Goal: Information Seeking & Learning: Understand process/instructions

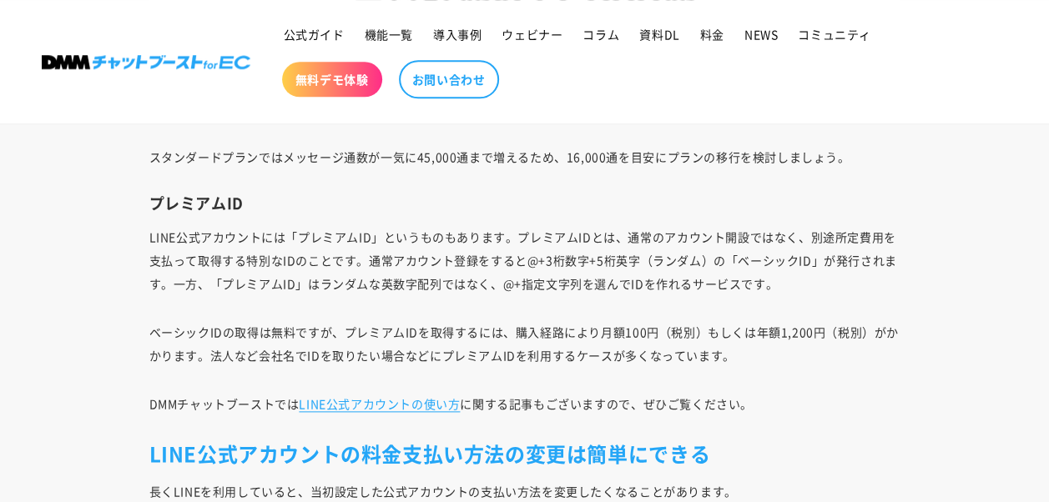
scroll to position [7091, 0]
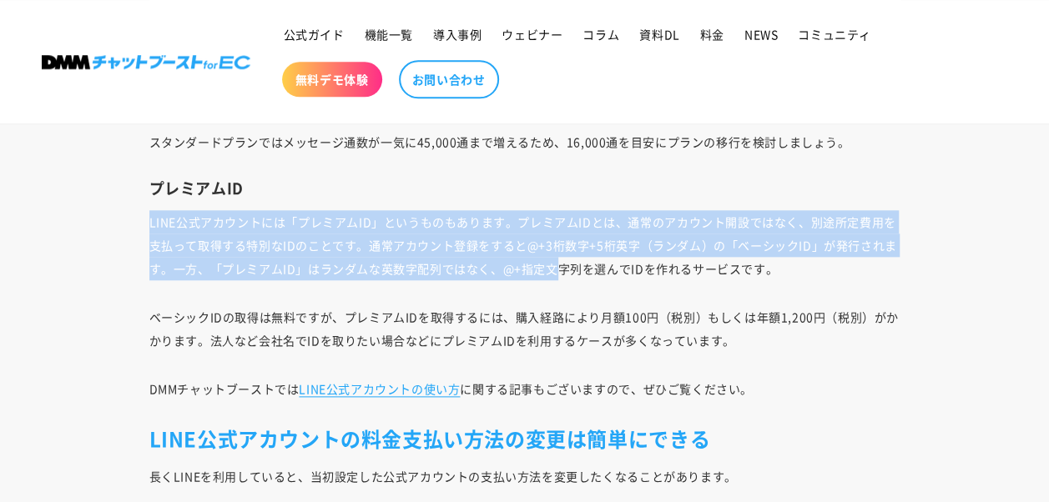
drag, startPoint x: 501, startPoint y: 190, endPoint x: 551, endPoint y: 272, distance: 95.9
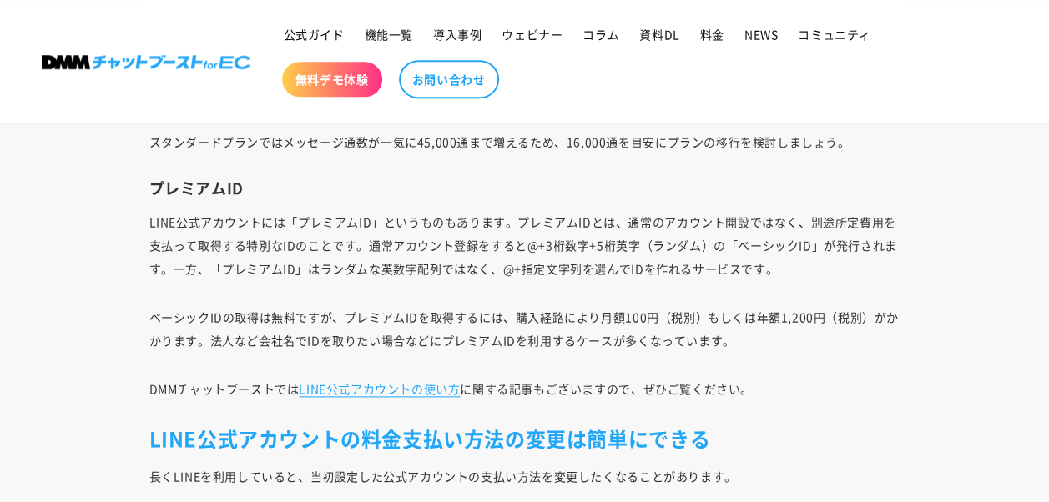
drag, startPoint x: 551, startPoint y: 272, endPoint x: 538, endPoint y: 283, distance: 17.2
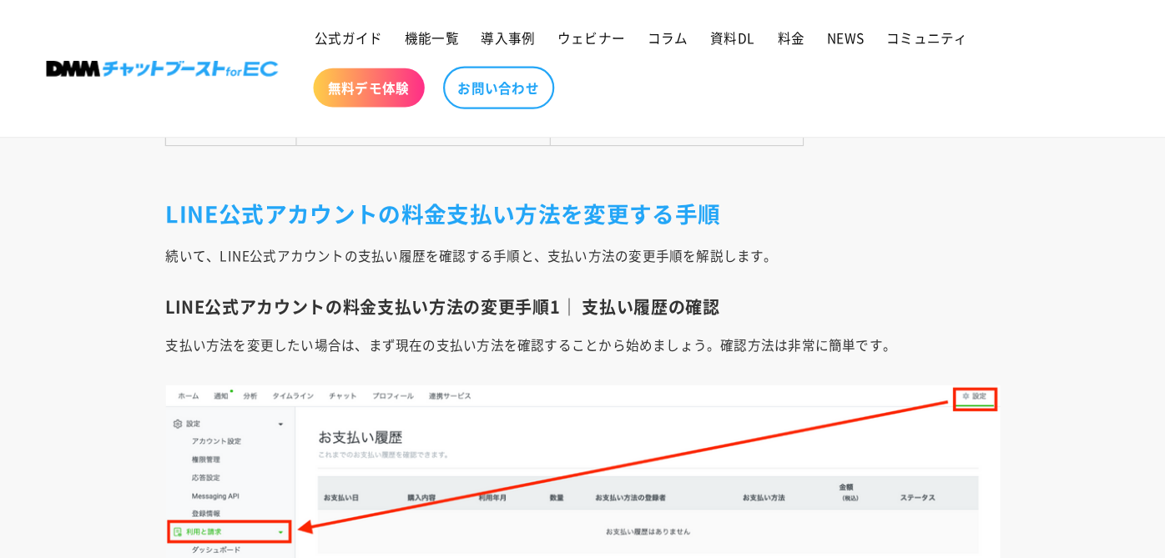
scroll to position [2503, 0]
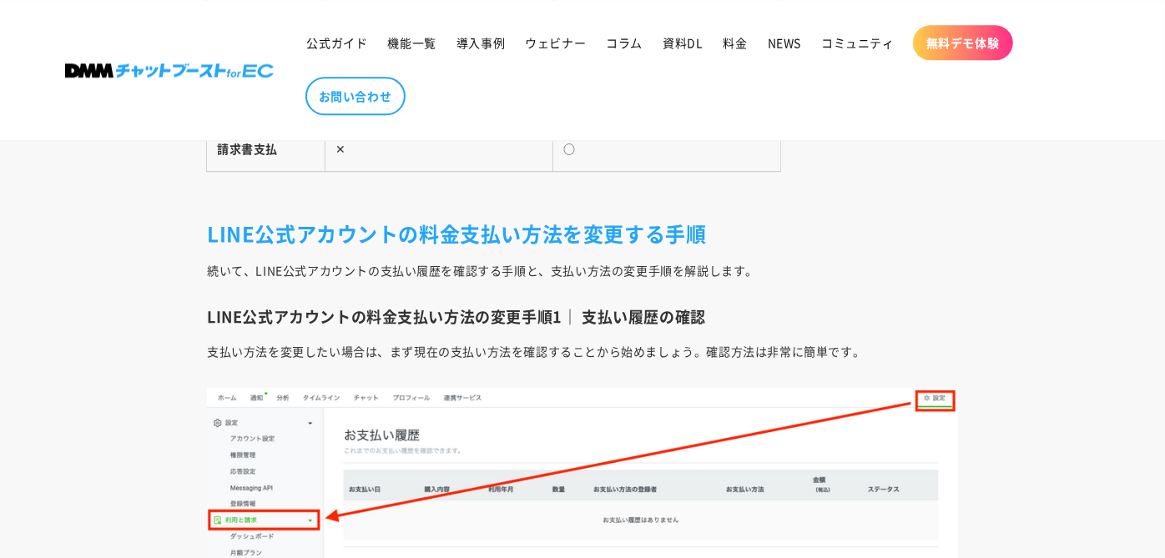
drag, startPoint x: 999, startPoint y: 3, endPoint x: 777, endPoint y: 198, distance: 295.6
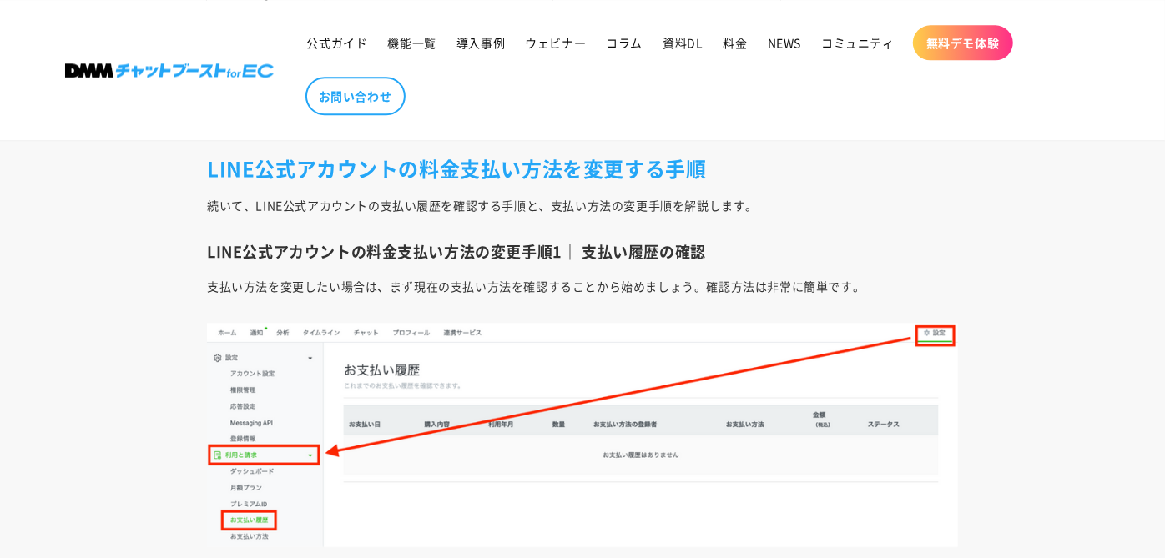
scroll to position [2595, 0]
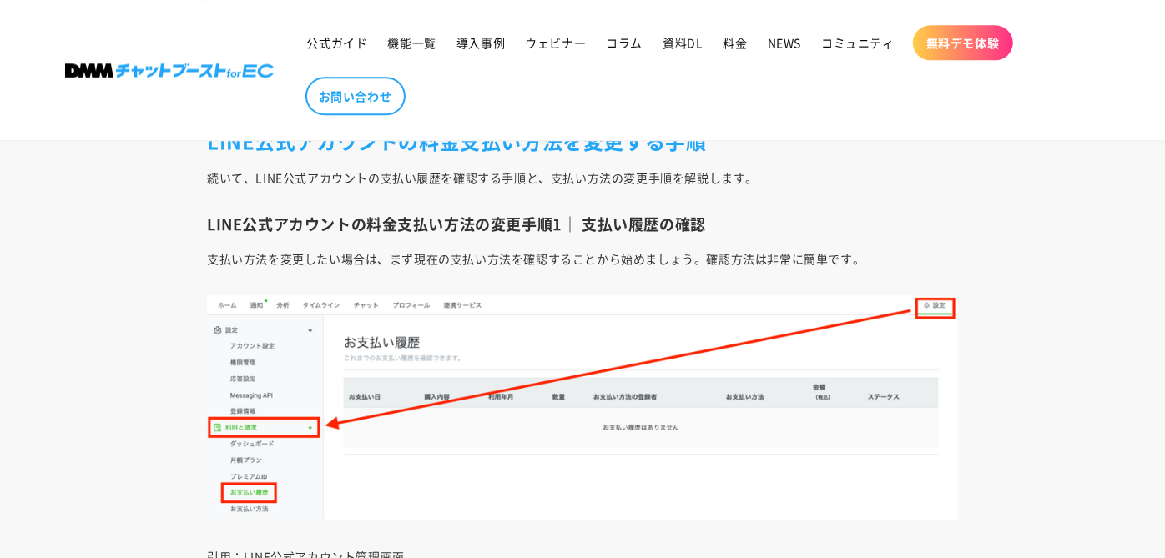
click at [198, 53] on header "公式ガイド 機能一覧 導入事例 ウェビナー コラム 資料DL 料金 NEWS コミュニティ 無料デモ体験" at bounding box center [582, 70] width 1118 height 140
click at [698, 113] on ul "公式ガイド 機能一覧 導入事例 ウェビナー コラム 資料DL 料金 NEWS コミュニティ 無料デモ体験 お問い合わせ" at bounding box center [690, 70] width 787 height 107
drag, startPoint x: 700, startPoint y: 113, endPoint x: 772, endPoint y: 128, distance: 73.3
click at [765, 128] on header "公式ガイド 機能一覧 導入事例 ウェビナー コラム 資料DL 料金 NEWS コミュニティ 無料デモ体験" at bounding box center [582, 70] width 1118 height 140
drag, startPoint x: 772, startPoint y: 128, endPoint x: 831, endPoint y: 153, distance: 64.0
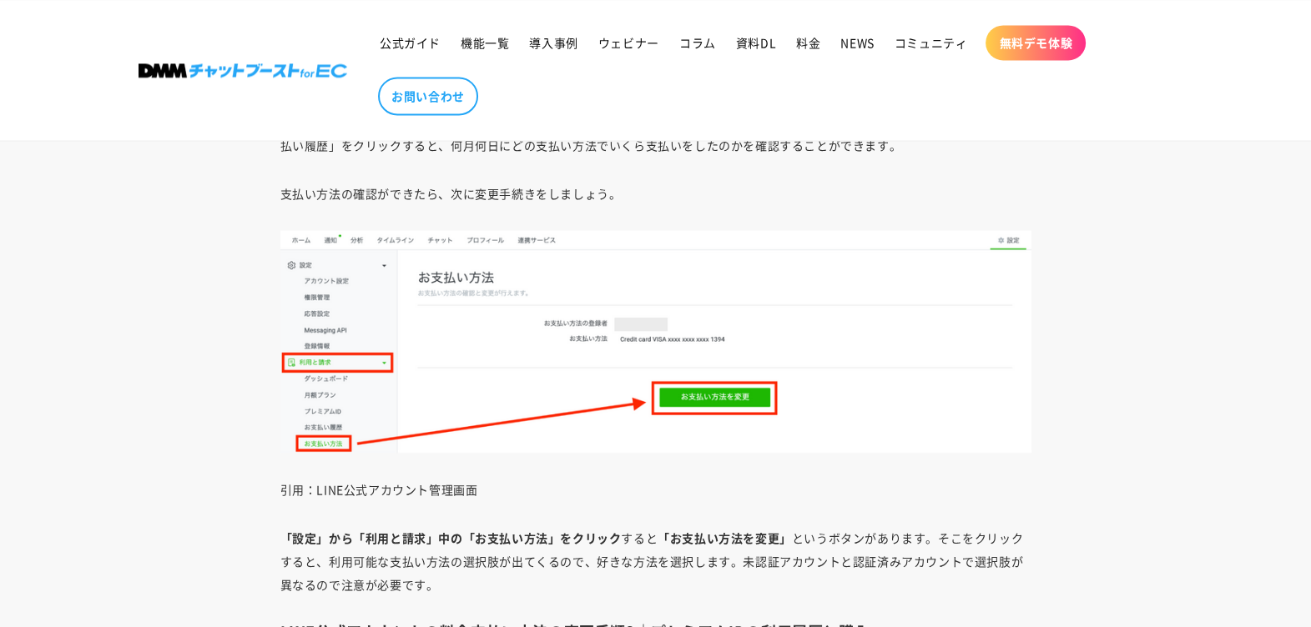
scroll to position [3304, 0]
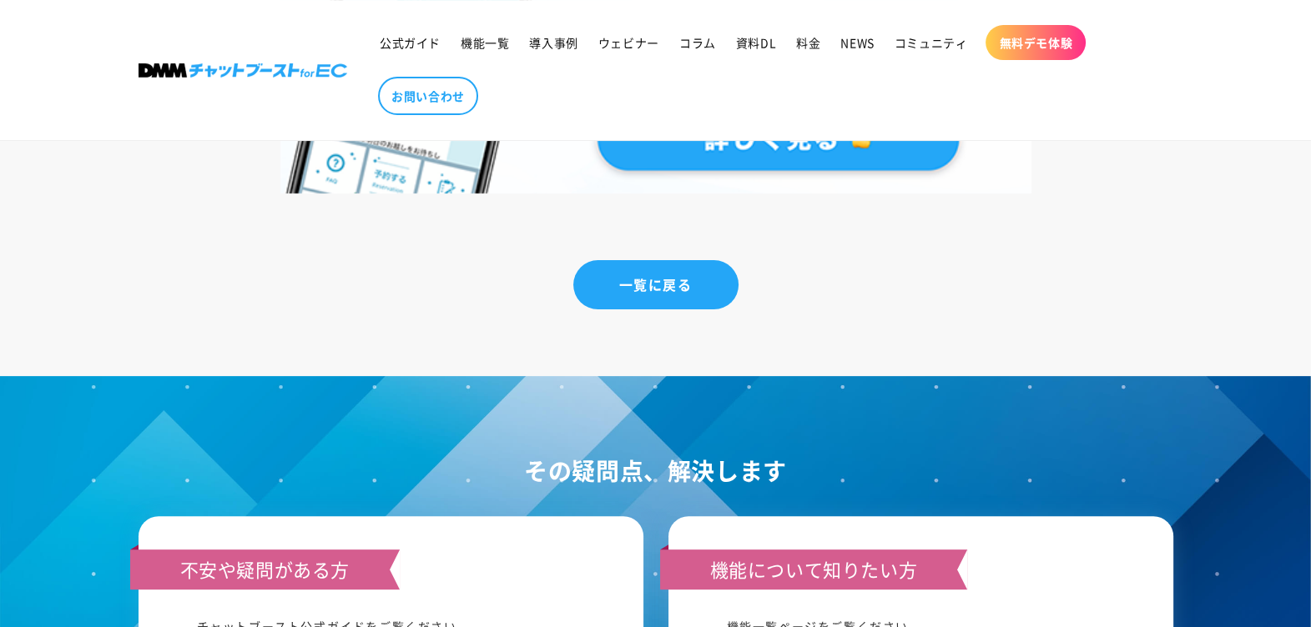
scroll to position [8622, 0]
